Goal: Communication & Community: Answer question/provide support

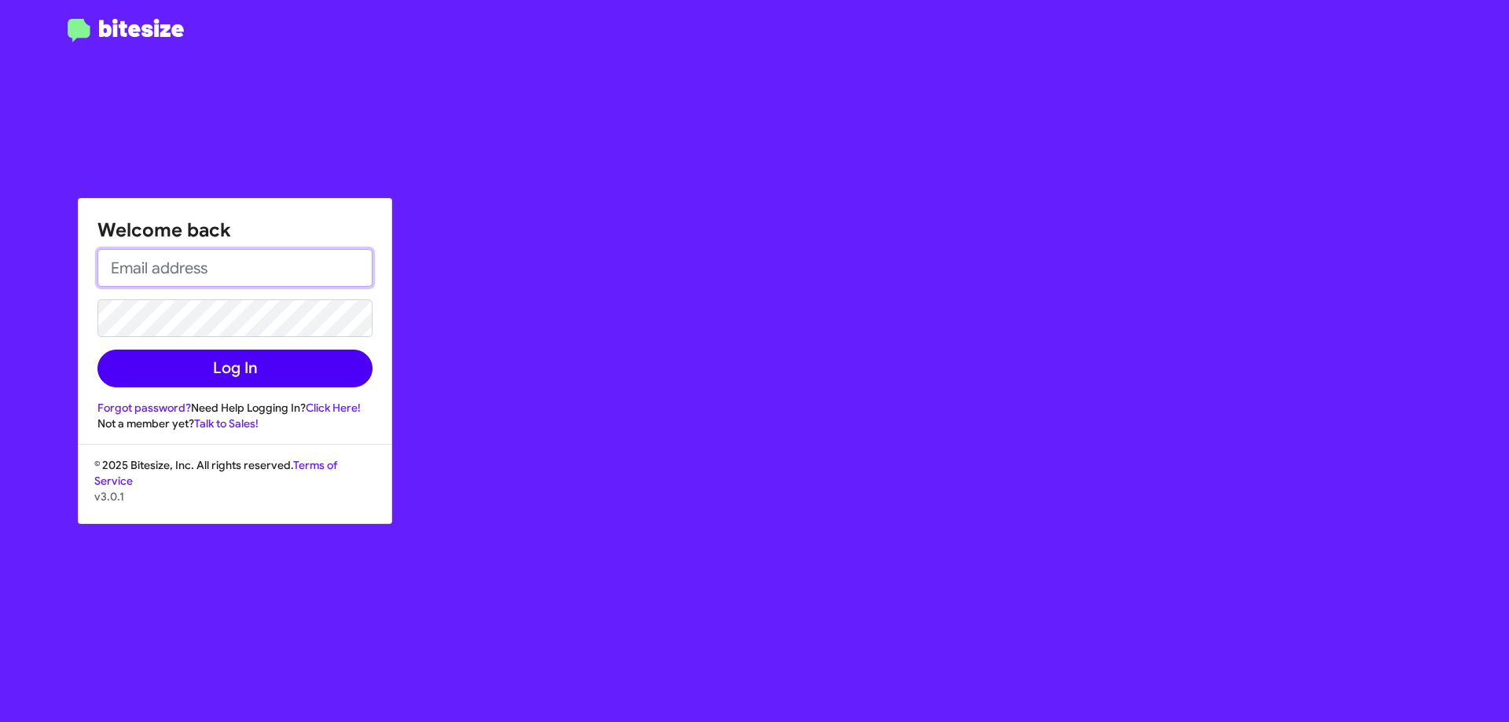
type input "[EMAIL_ADDRESS][DOMAIN_NAME]"
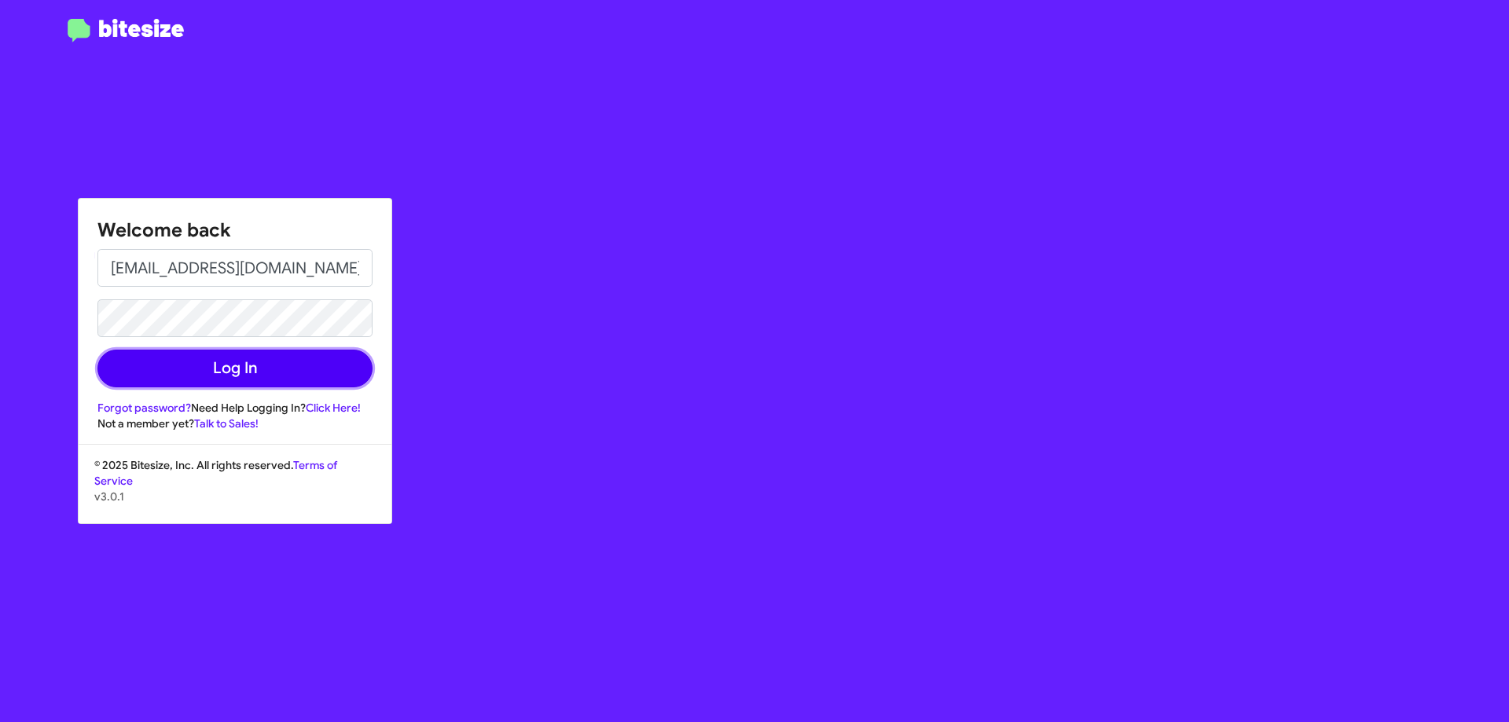
click at [295, 369] on button "Log In" at bounding box center [234, 369] width 275 height 38
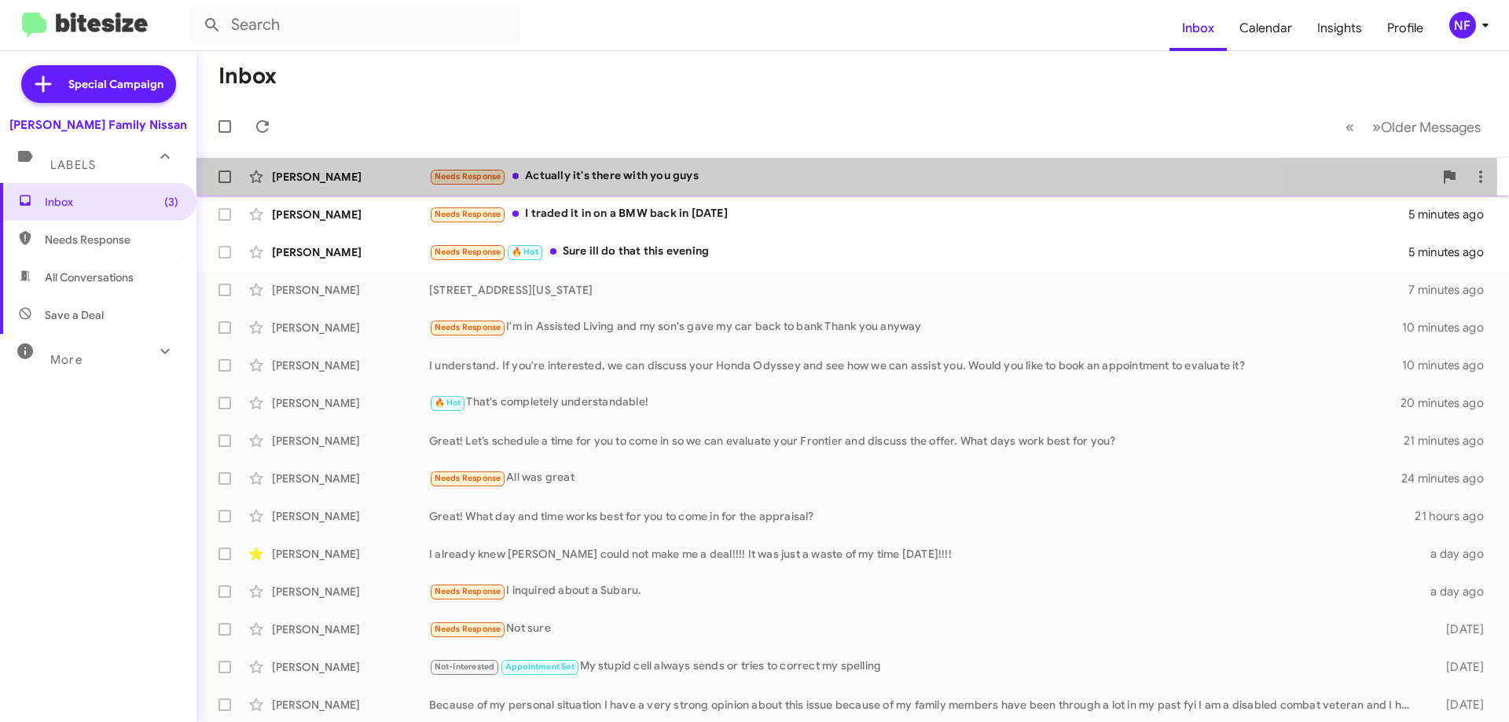
click at [691, 174] on div "Needs Response Actually it's there with you guys" at bounding box center [931, 176] width 1004 height 18
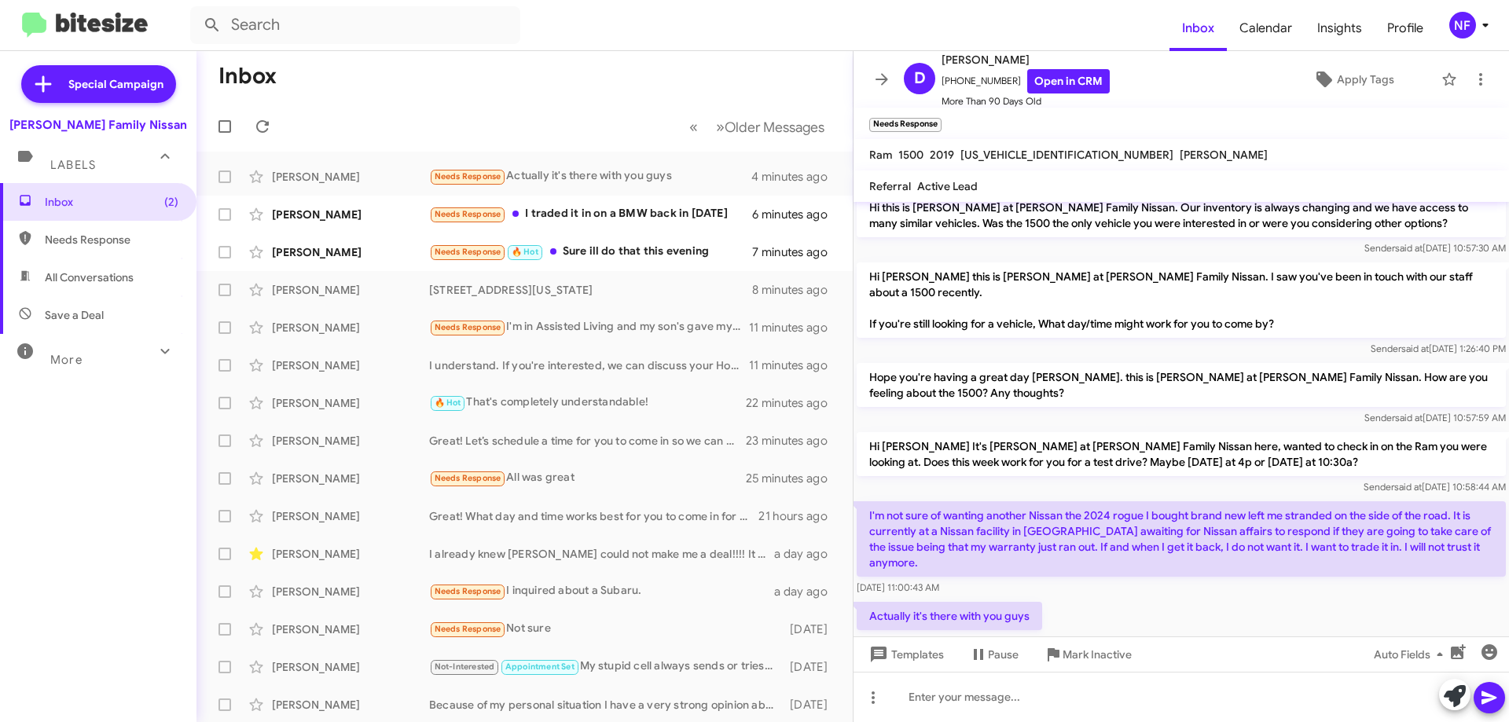
scroll to position [584, 0]
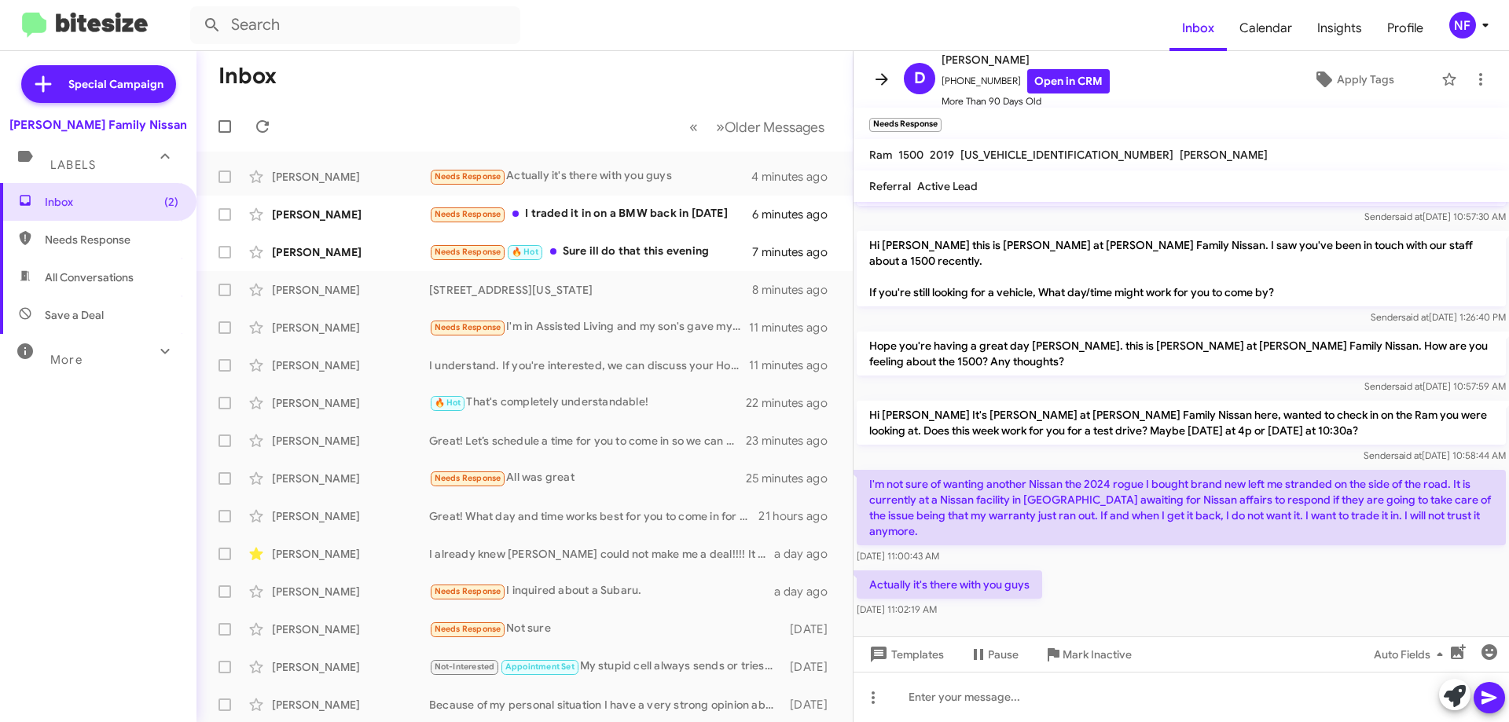
click at [875, 86] on icon at bounding box center [881, 79] width 19 height 19
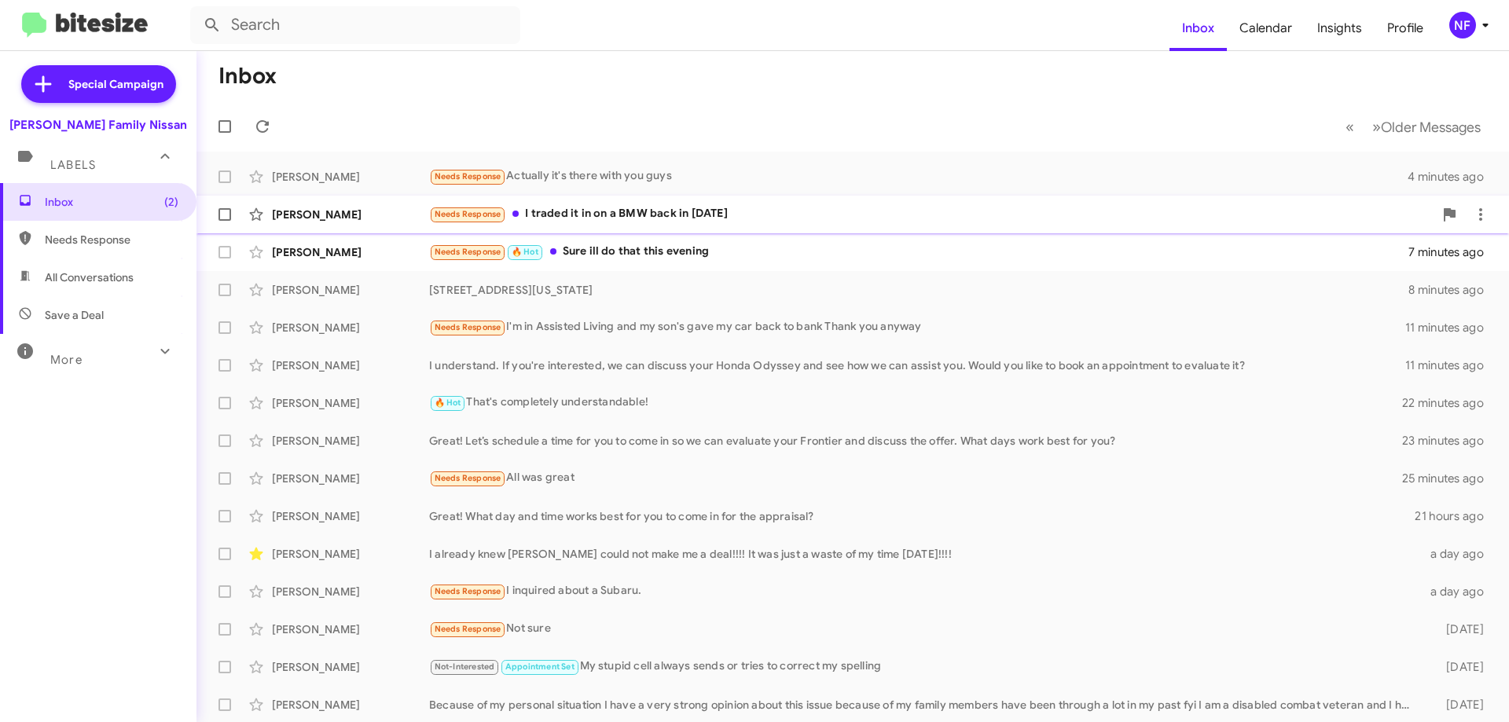
click at [576, 210] on div "Needs Response I traded it in on a BMW back in [DATE]" at bounding box center [931, 214] width 1004 height 18
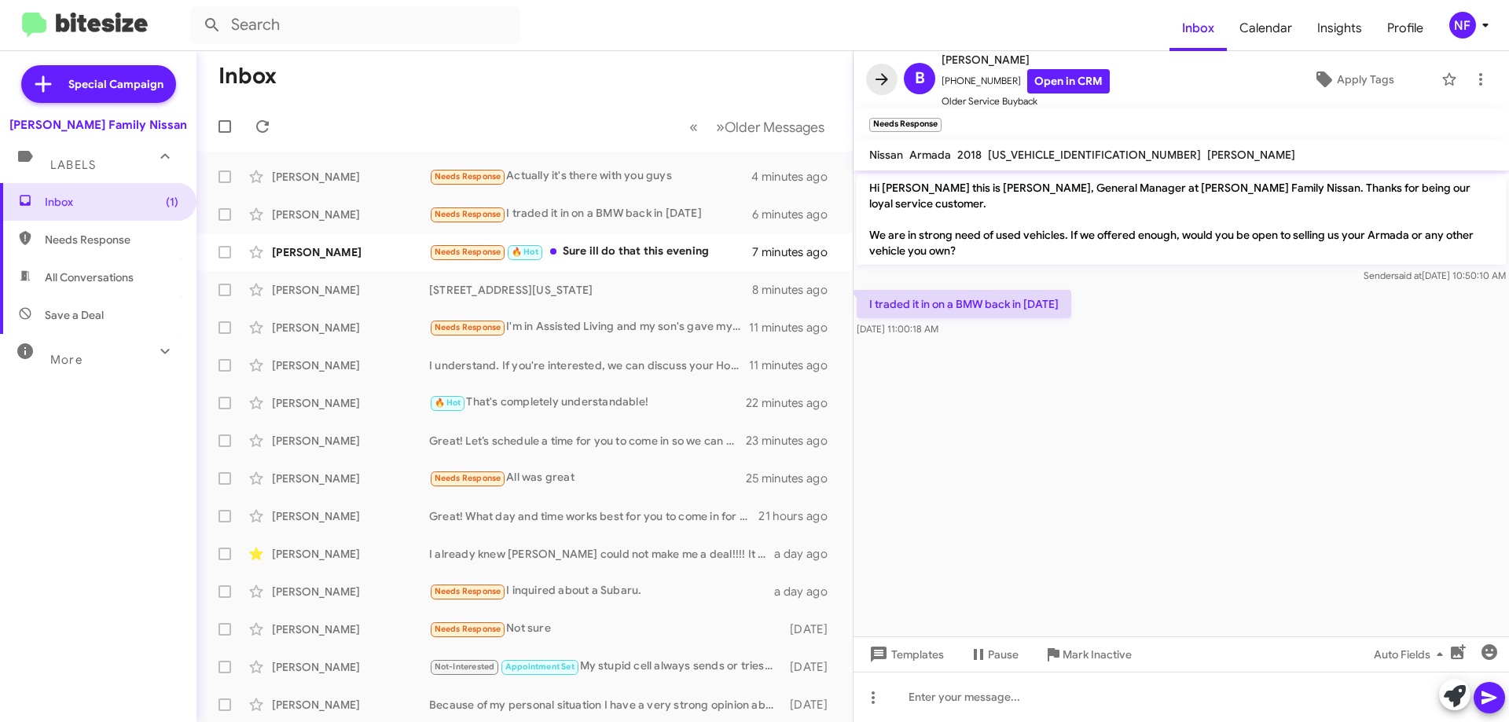
click at [888, 78] on icon at bounding box center [881, 79] width 19 height 19
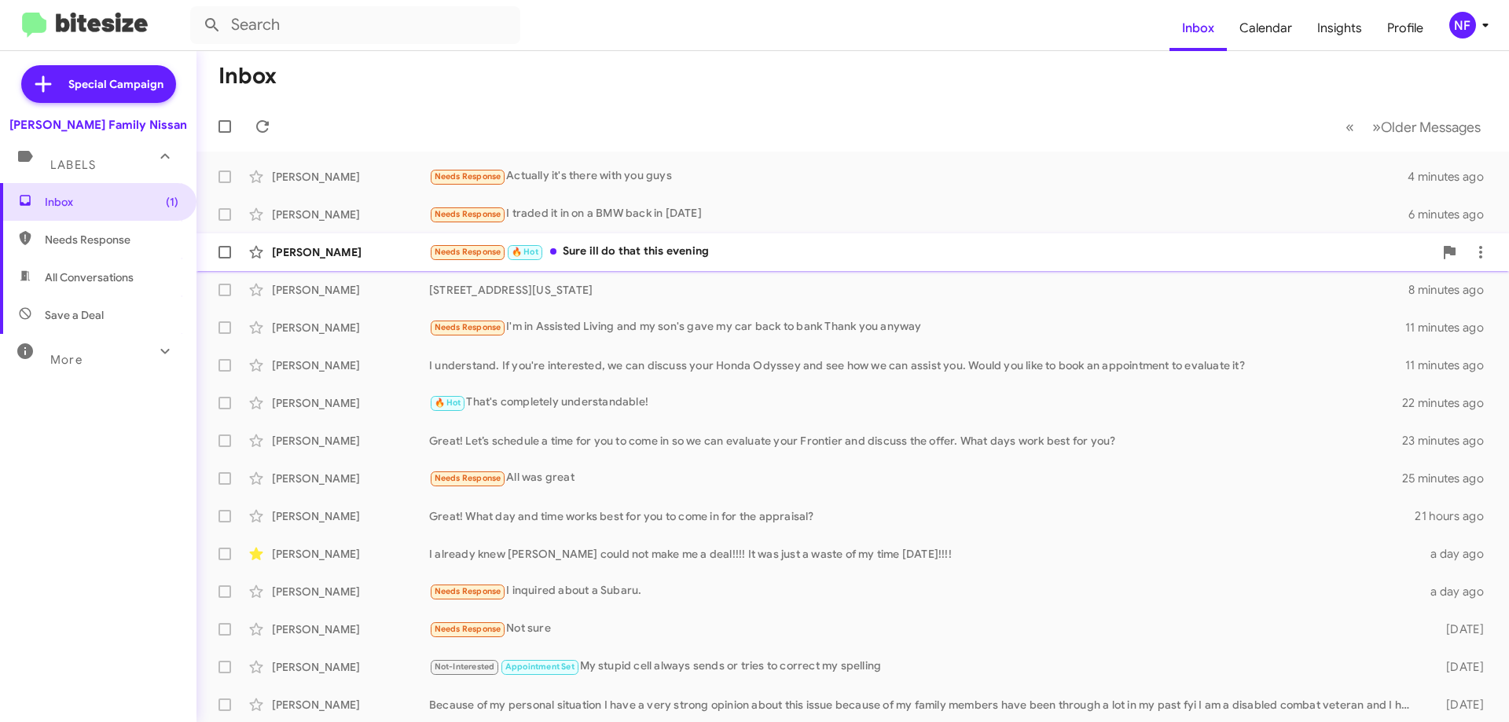
click at [634, 241] on div "[PERSON_NAME] Needs Response 🔥 Hot Sure ill do that this evening 7 minutes ago" at bounding box center [852, 252] width 1287 height 31
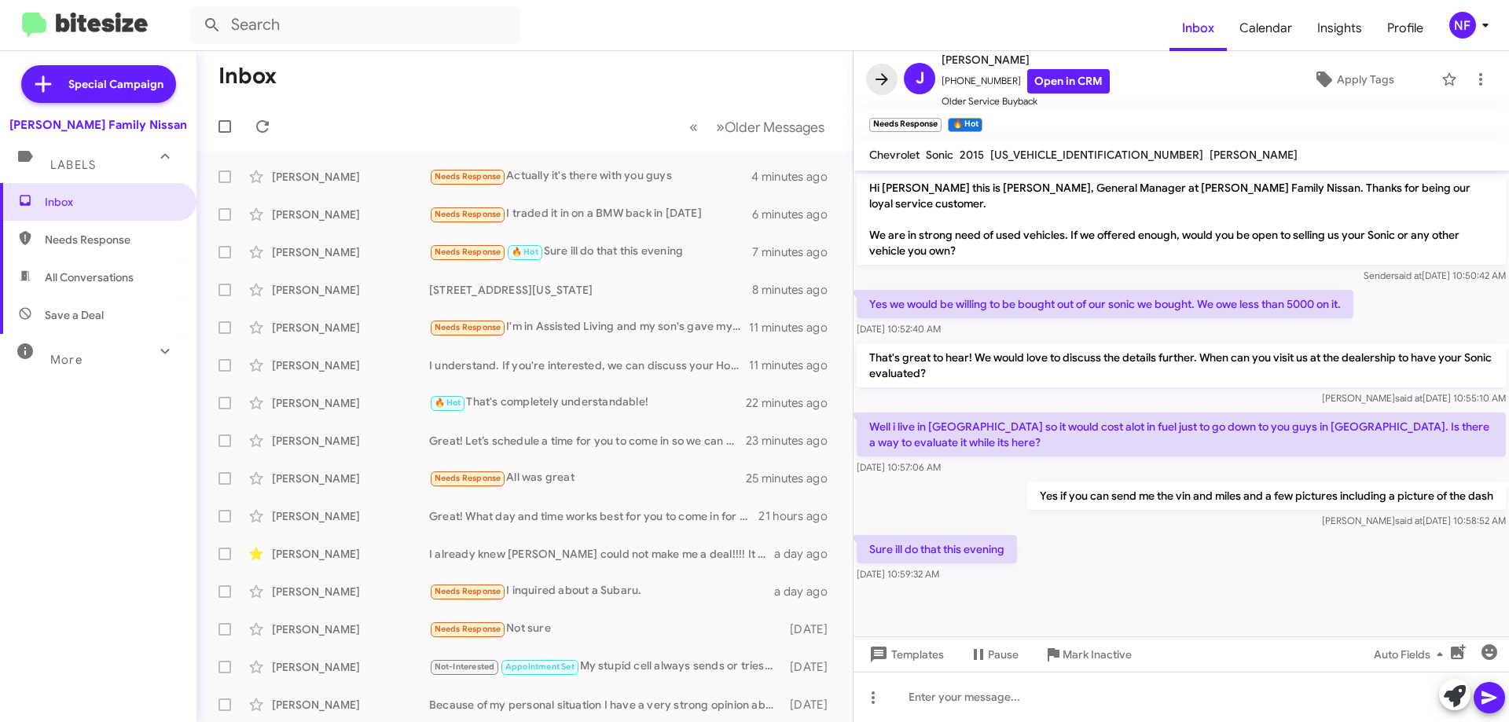
click at [885, 75] on icon at bounding box center [881, 79] width 19 height 19
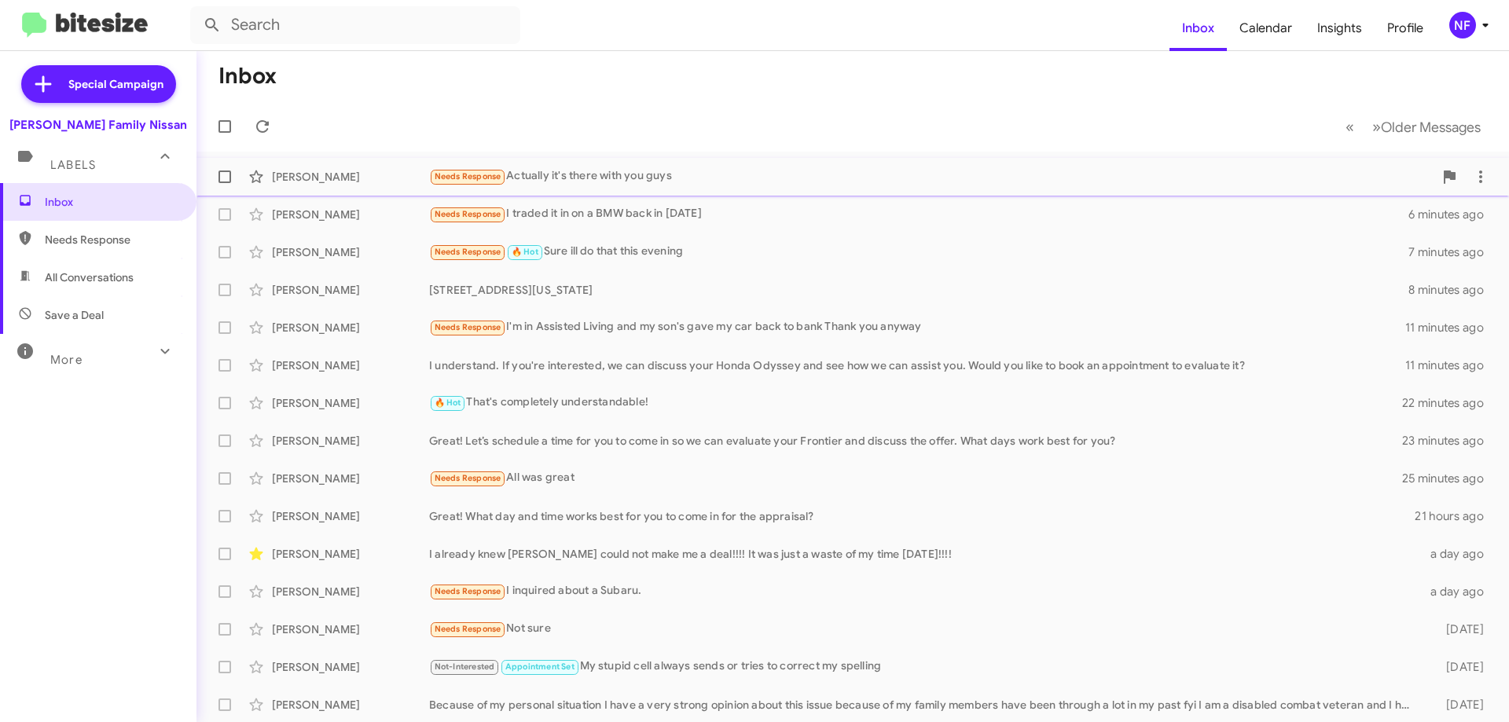
click at [326, 174] on div "[PERSON_NAME]" at bounding box center [350, 177] width 157 height 16
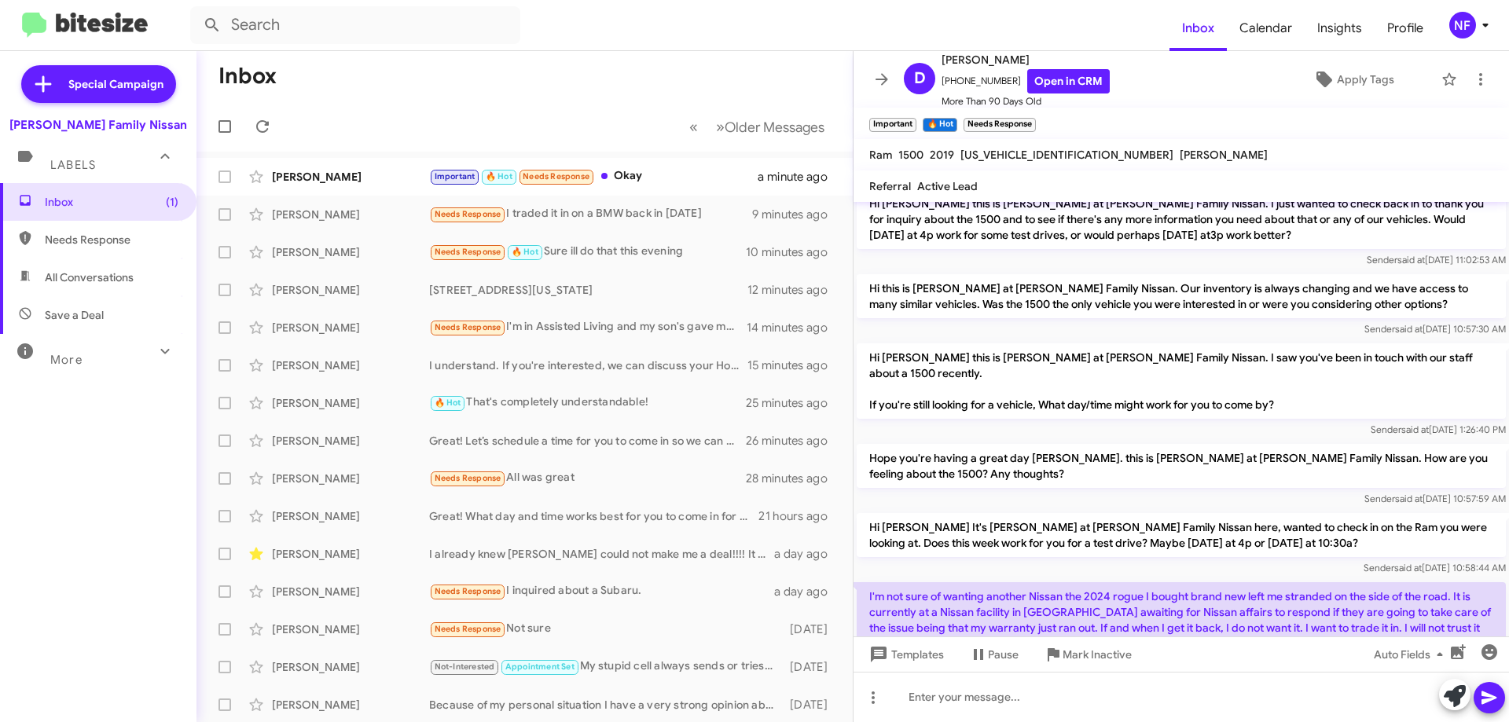
scroll to position [986, 0]
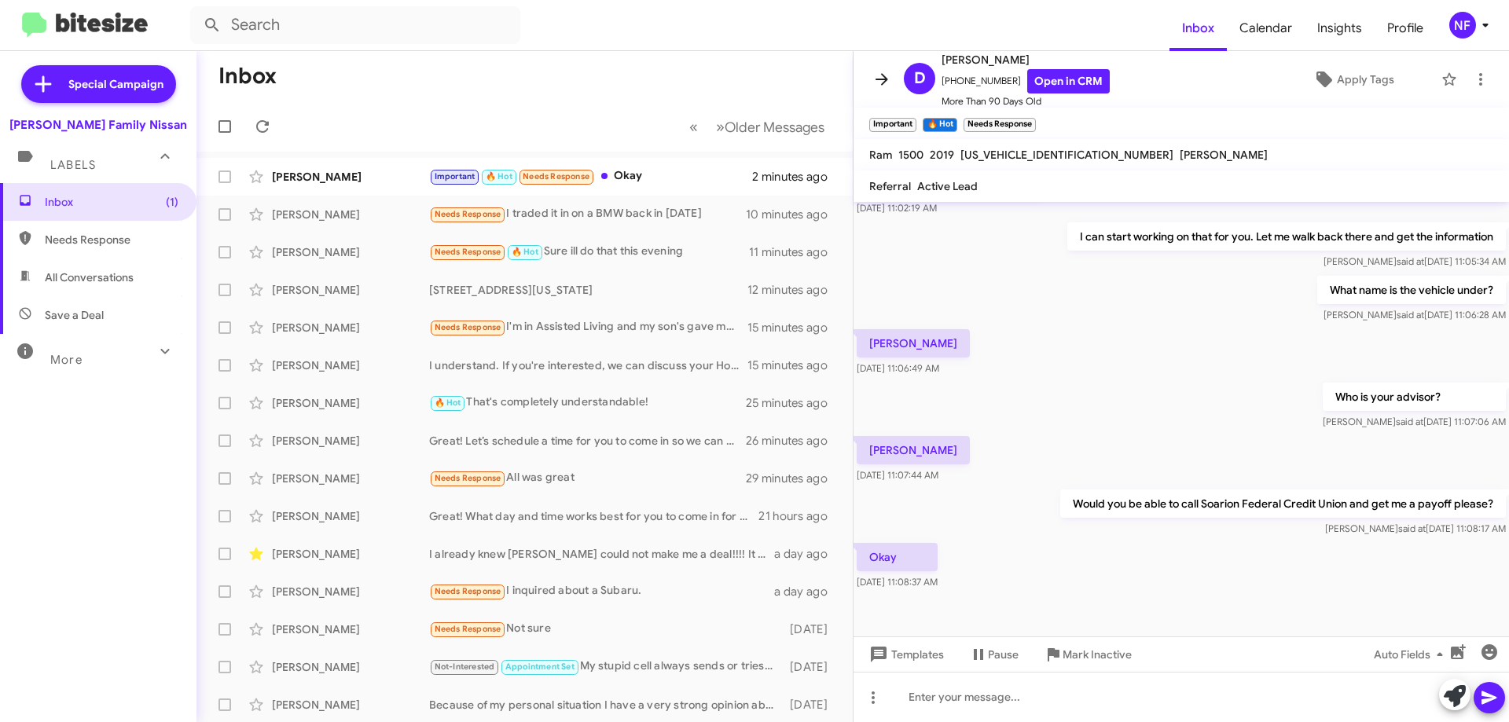
click at [877, 86] on icon at bounding box center [881, 79] width 19 height 19
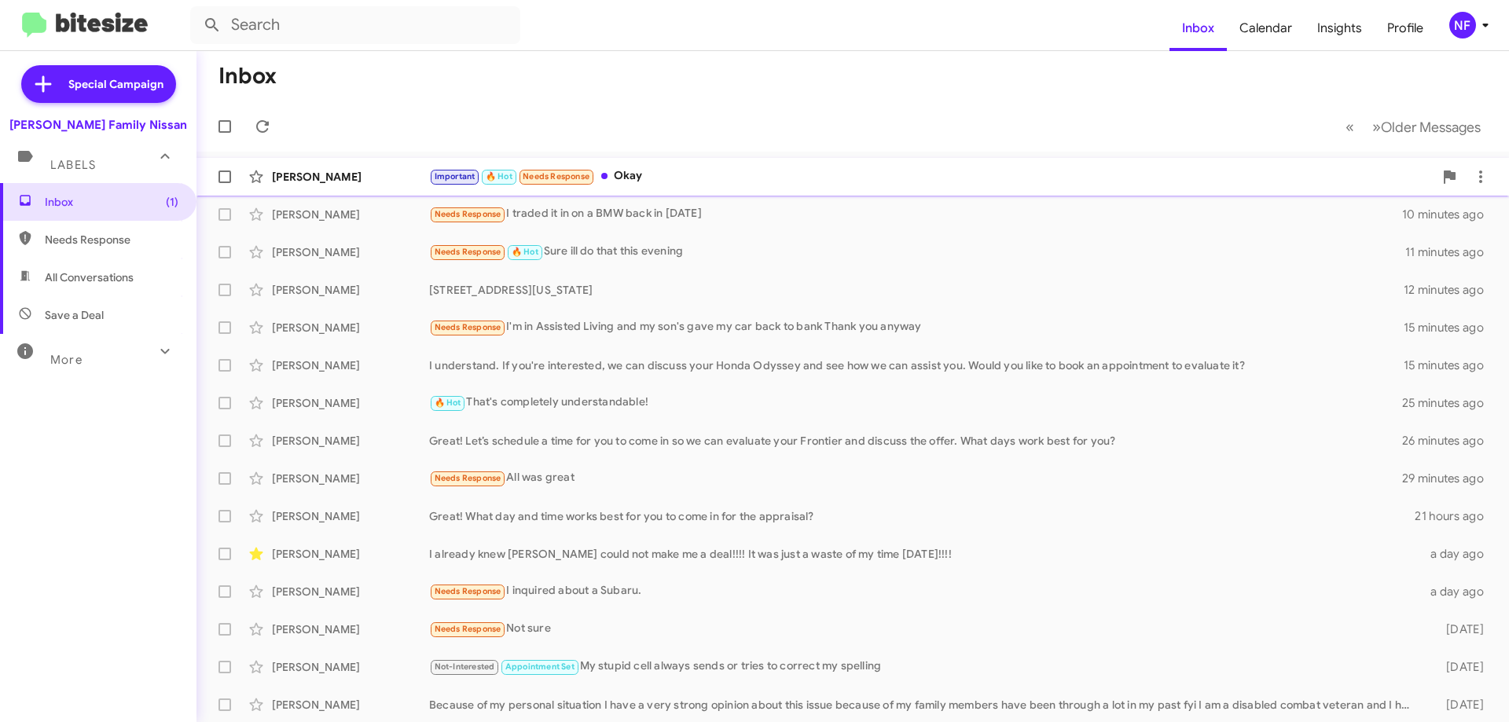
click at [708, 186] on div "[PERSON_NAME] Important 🔥 Hot Needs Response Okay 2 minutes ago" at bounding box center [852, 176] width 1287 height 31
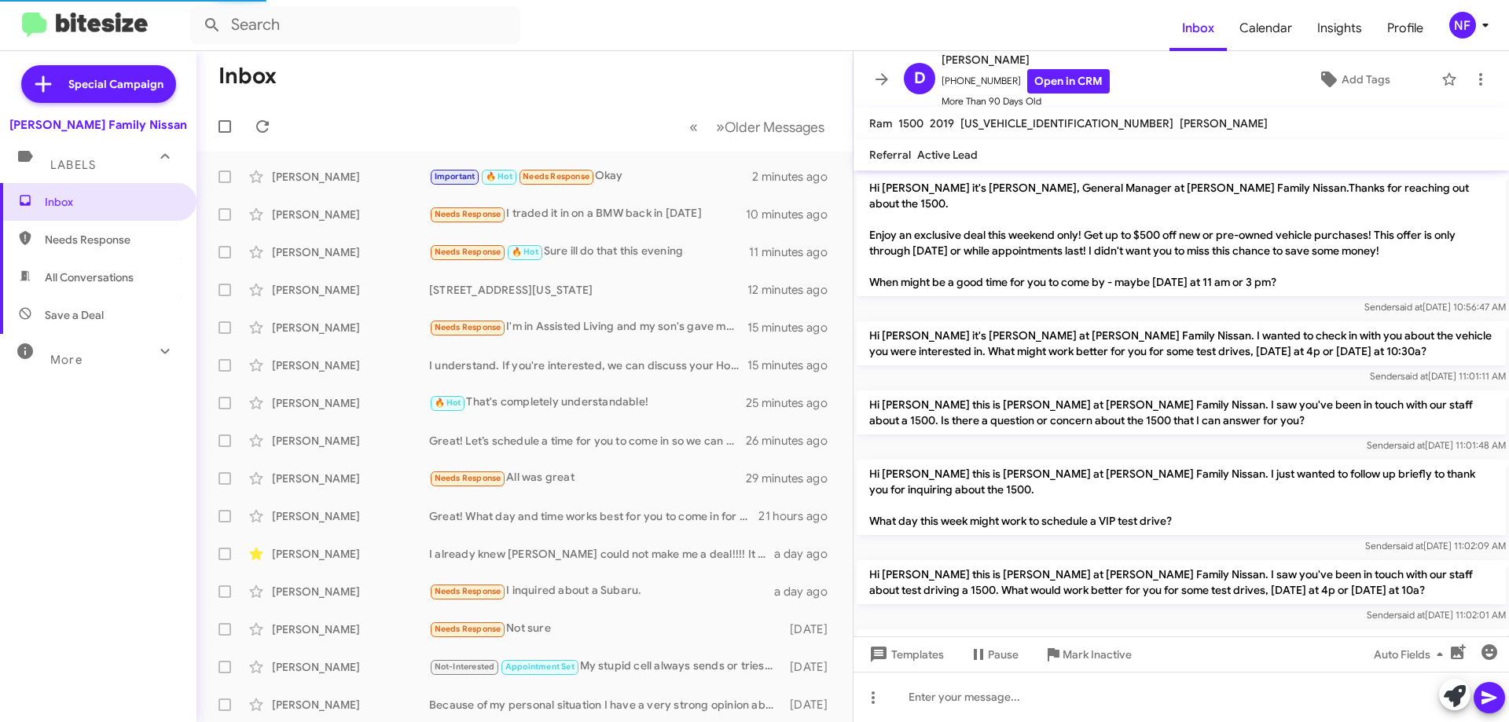
scroll to position [954, 0]
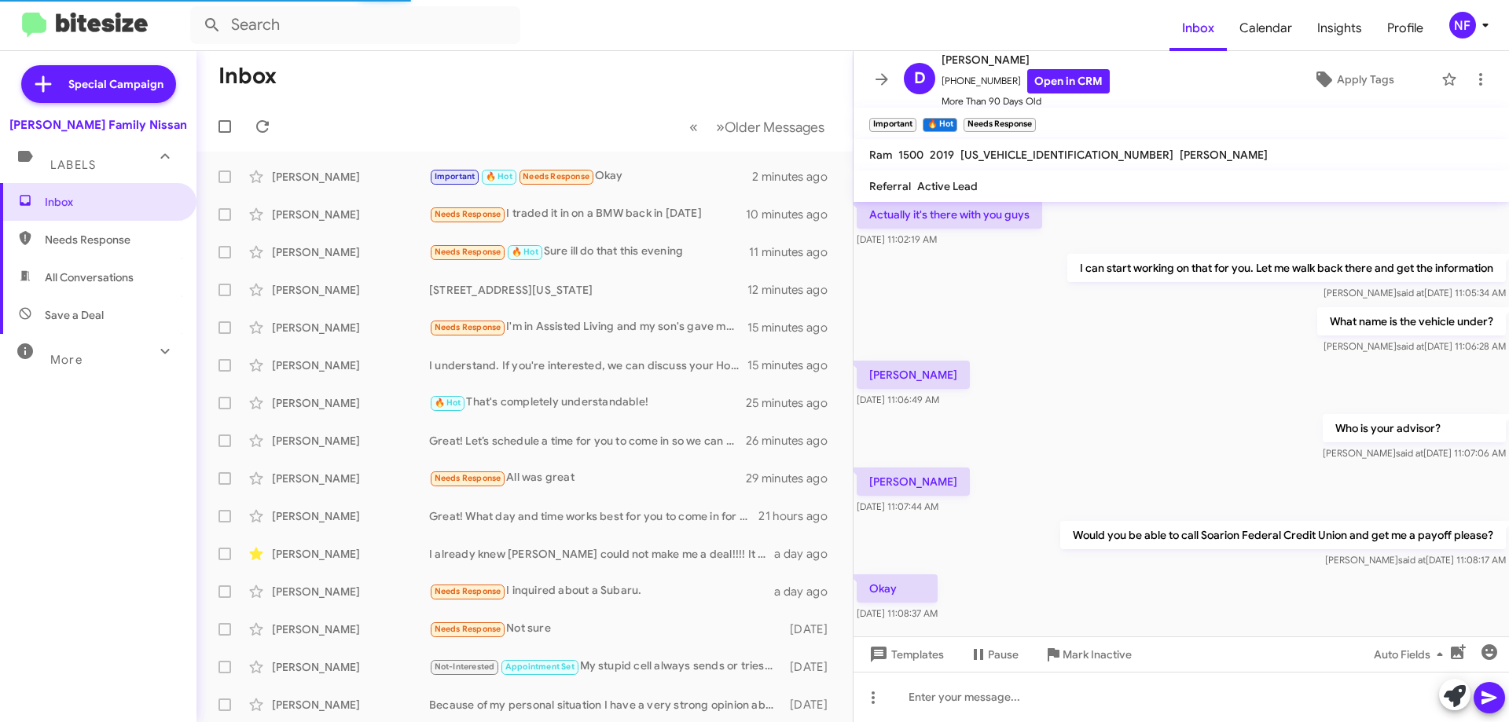
click at [888, 81] on icon at bounding box center [881, 79] width 19 height 19
